Goal: Transaction & Acquisition: Download file/media

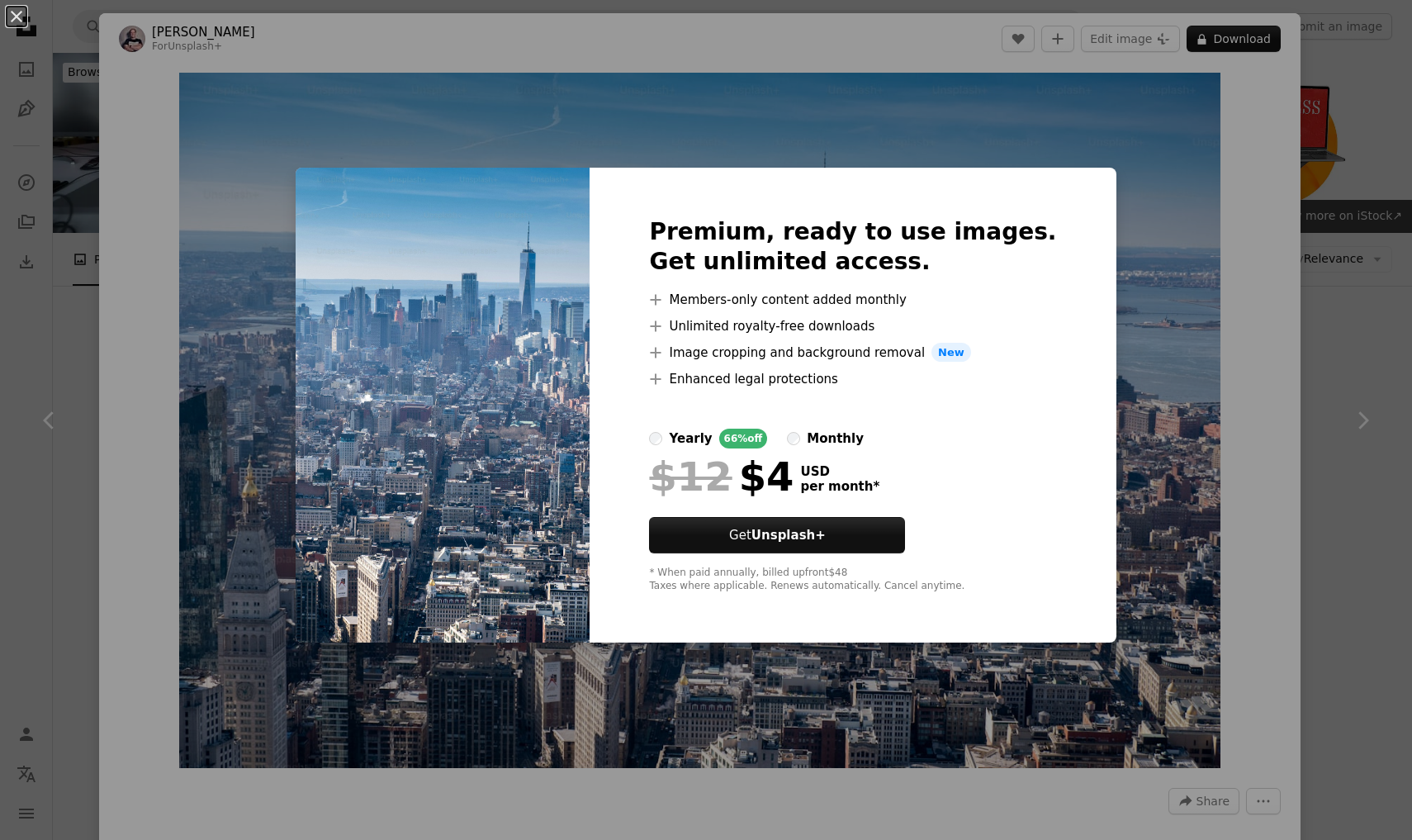
scroll to position [3257, 0]
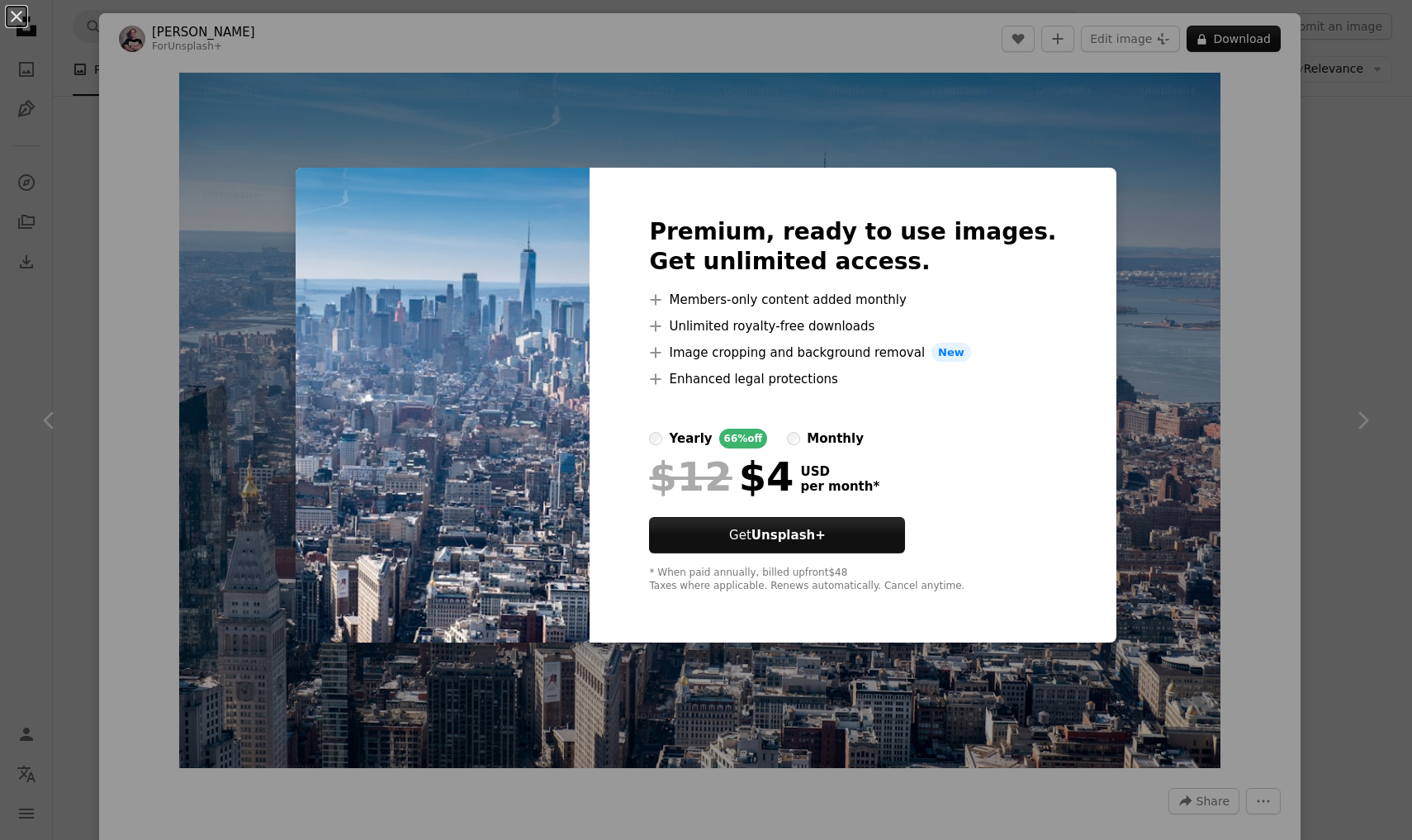
click at [1291, 214] on div "An X shape Premium, ready to use images. Get unlimited access. A plus sign Memb…" at bounding box center [706, 420] width 1412 height 840
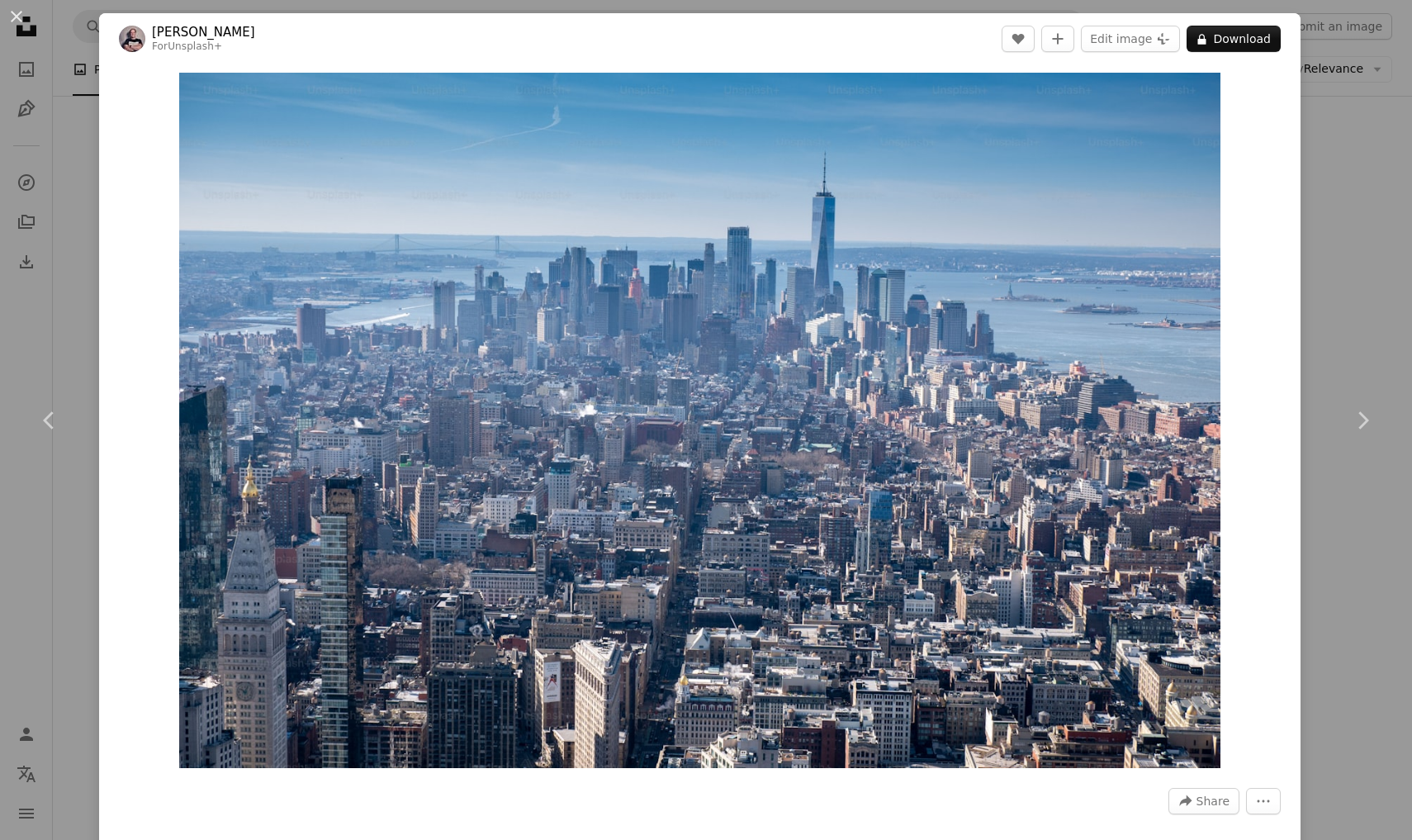
click at [1358, 285] on div "An X shape Chevron left Chevron right [PERSON_NAME] For Unsplash+ A heart A plu…" at bounding box center [706, 420] width 1412 height 840
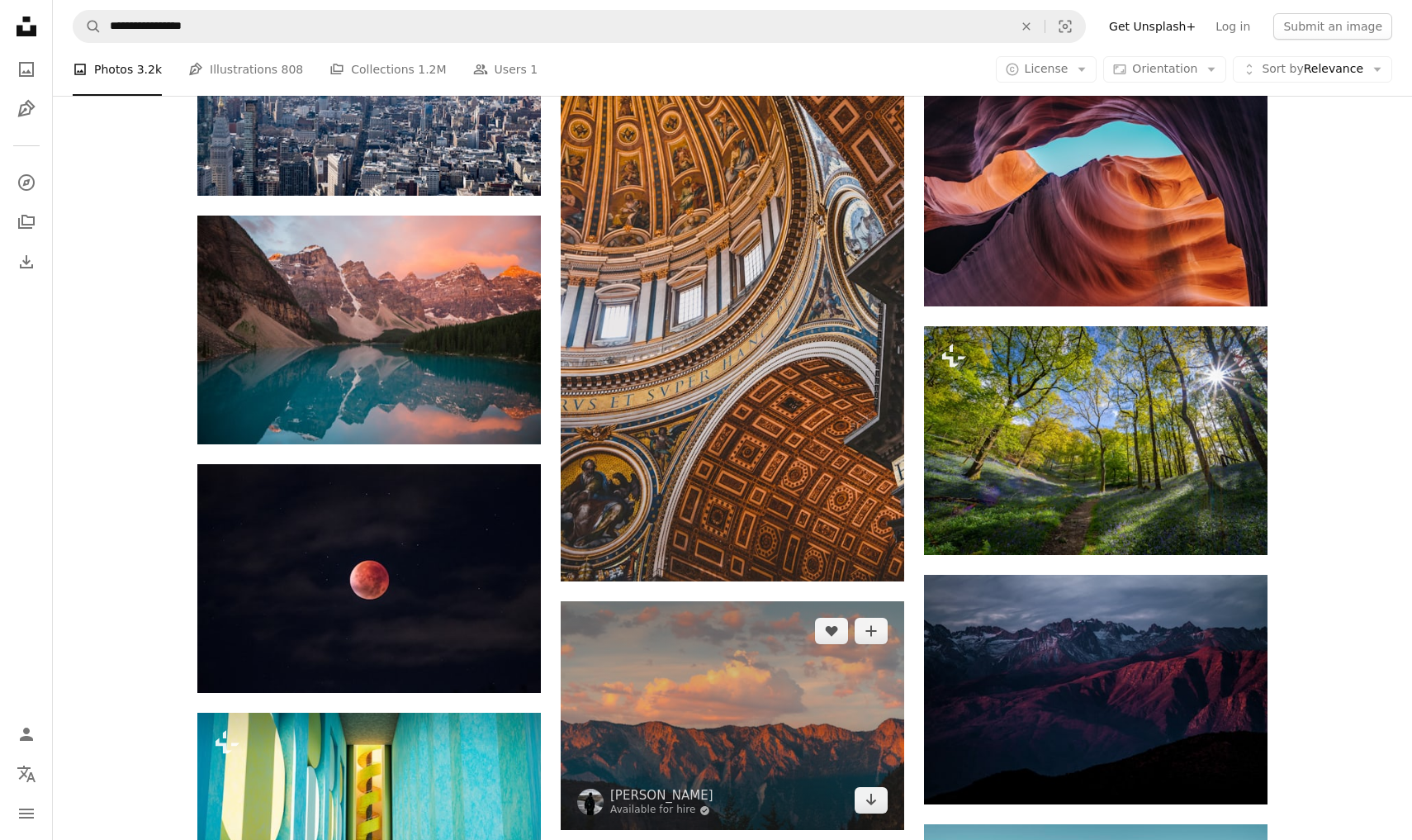
click at [746, 716] on img at bounding box center [732, 715] width 343 height 228
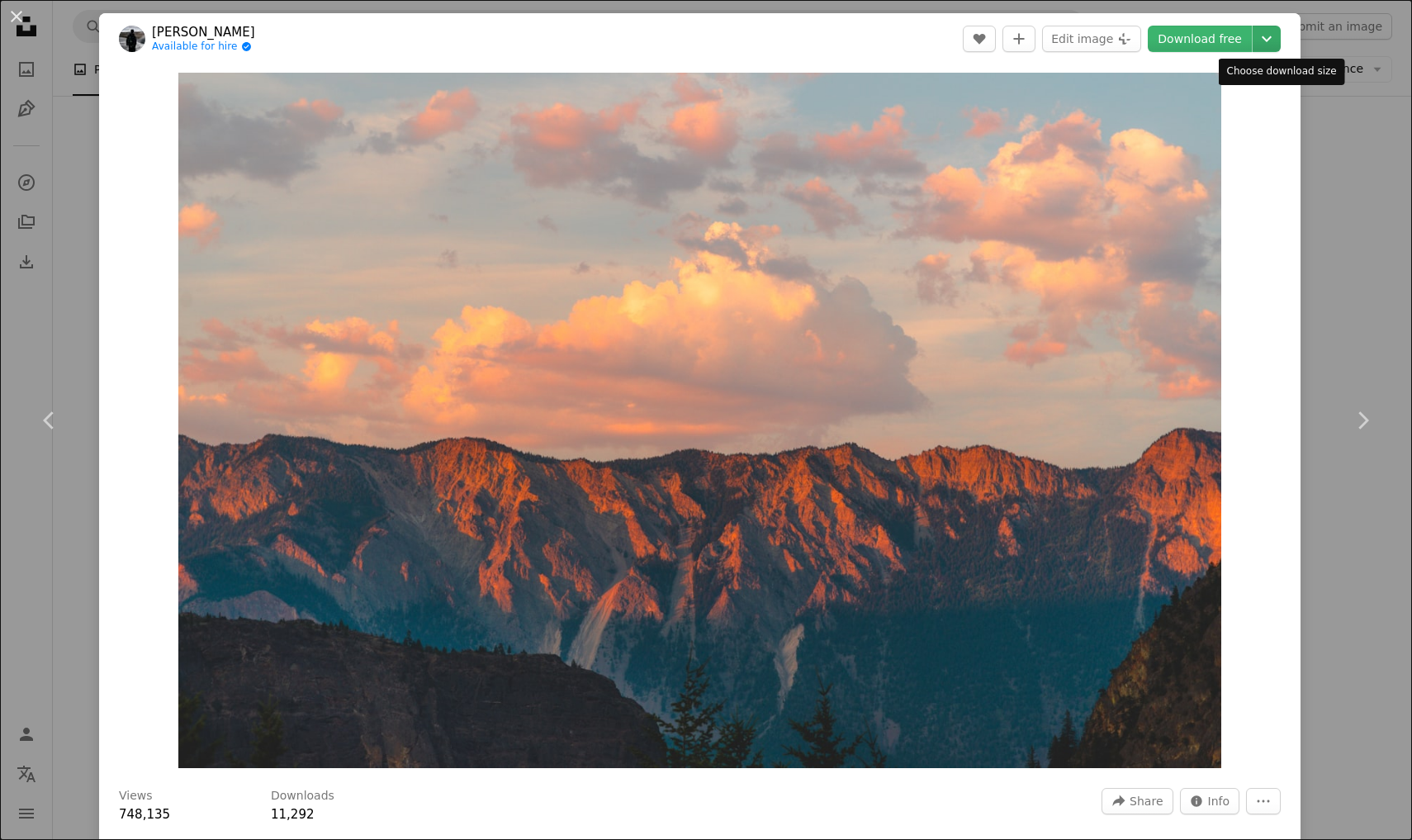
click at [1280, 43] on icon "Chevron down" at bounding box center [1267, 39] width 26 height 20
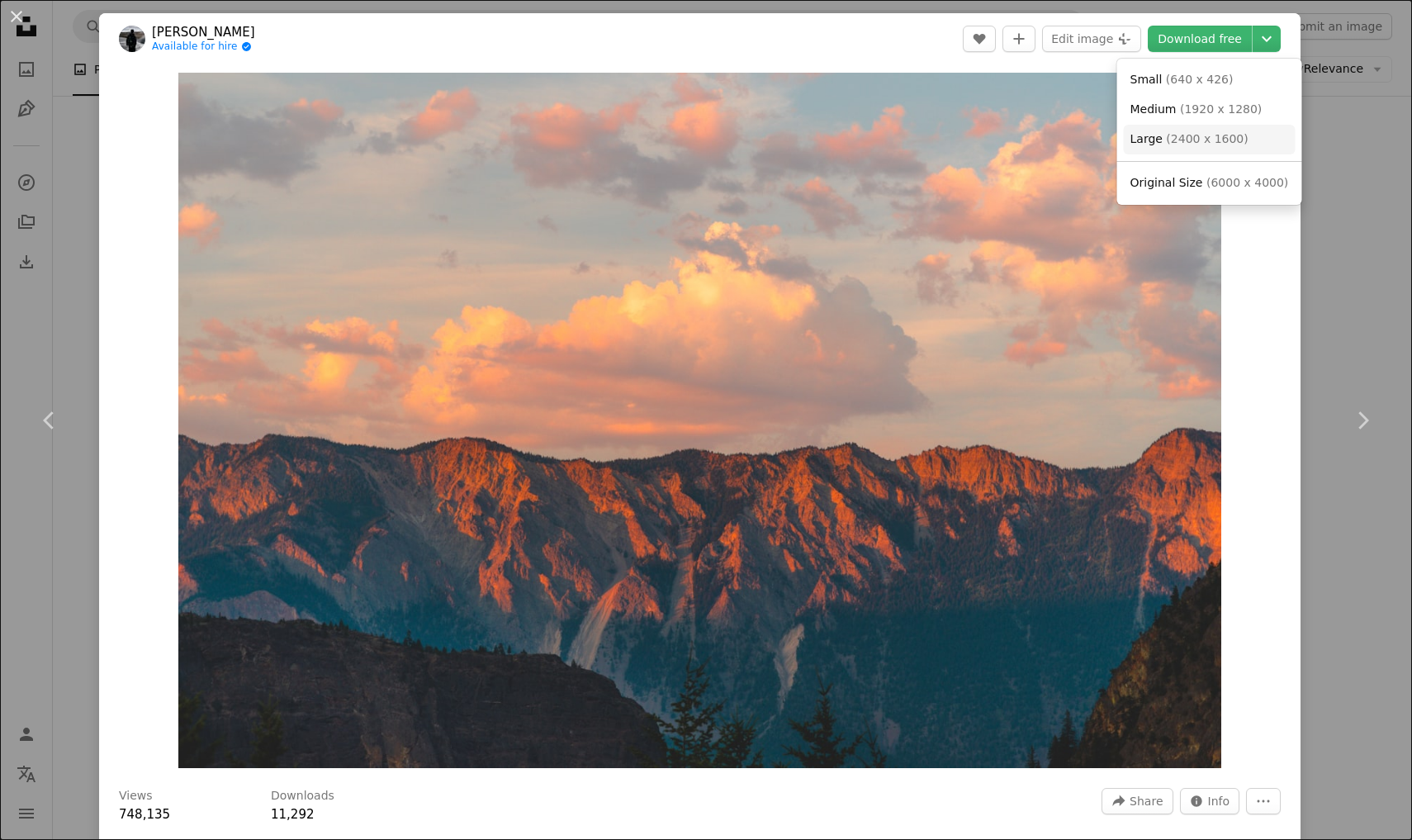
click at [1242, 135] on link "Large ( 2400 x 1600 )" at bounding box center [1210, 140] width 172 height 30
